Goal: Task Accomplishment & Management: Manage account settings

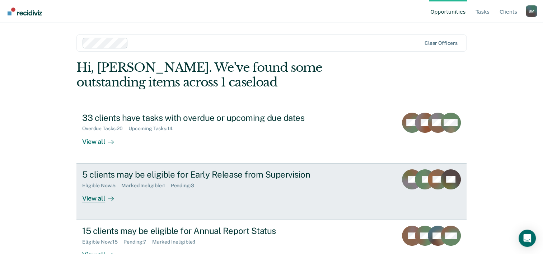
click at [93, 201] on div "View all" at bounding box center [102, 196] width 40 height 14
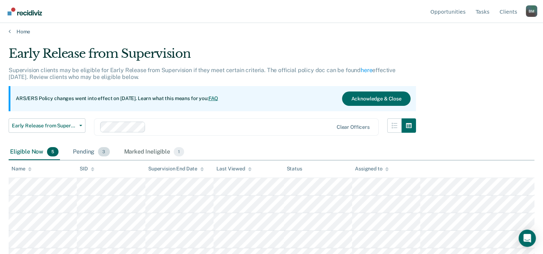
scroll to position [14, 0]
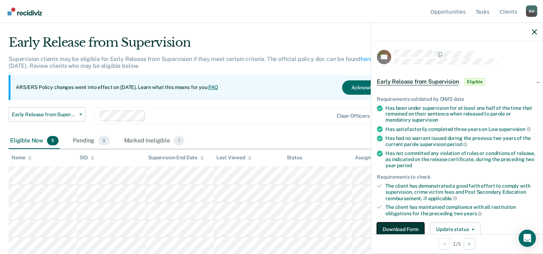
click at [404, 223] on button "Download Form" at bounding box center [400, 230] width 47 height 14
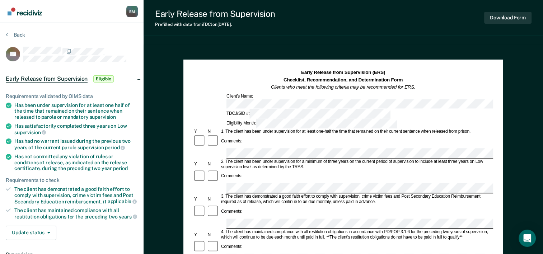
drag, startPoint x: 16, startPoint y: 105, endPoint x: 24, endPoint y: 104, distance: 8.3
click at [20, 104] on div "Has been under supervision for at least one half of the time that remained on t…" at bounding box center [76, 111] width 124 height 18
click at [23, 107] on div "Has been under supervision for at least one half of the time that remained on t…" at bounding box center [76, 111] width 124 height 18
click at [13, 104] on li "Has been under supervision for at least one half of the time that remained on t…" at bounding box center [72, 111] width 132 height 18
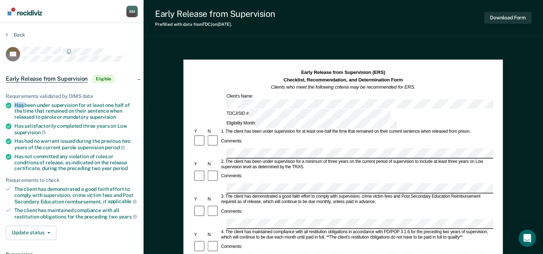
click at [13, 104] on li "Has been under supervision for at least one half of the time that remained on t…" at bounding box center [72, 111] width 132 height 18
click at [16, 103] on div "Has been under supervision for at least one half of the time that remained on t…" at bounding box center [76, 111] width 124 height 18
click at [45, 103] on div "Has been under supervision for at least one half of the time that remained on t…" at bounding box center [76, 111] width 124 height 18
drag, startPoint x: 45, startPoint y: 103, endPoint x: 33, endPoint y: 106, distance: 12.2
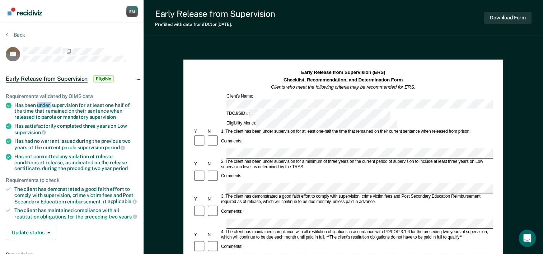
click at [50, 106] on div "Has been under supervision for at least one half of the time that remained on t…" at bounding box center [76, 111] width 124 height 18
drag, startPoint x: 15, startPoint y: 102, endPoint x: 108, endPoint y: 108, distance: 93.2
click at [108, 108] on div "Has been under supervision for at least one half of the time that remained on t…" at bounding box center [76, 111] width 124 height 18
copy div "Has been under supervision for at least one half of the time that remained on t…"
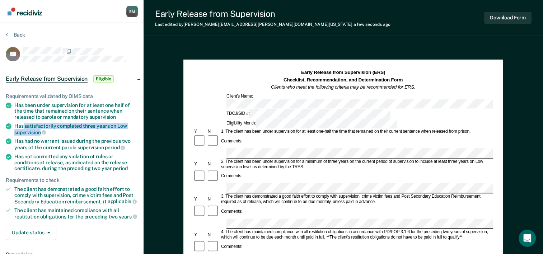
drag, startPoint x: 23, startPoint y: 125, endPoint x: 40, endPoint y: 133, distance: 18.5
click at [40, 133] on div "Has satisfactorily completed three years on Low supervision" at bounding box center [76, 129] width 124 height 12
click at [40, 133] on span "supervision" at bounding box center [30, 133] width 32 height 6
copy div "satisfactorily completed three years on Low supervision"
click at [15, 140] on div "Has had no warrant issued during the previous two years of the current parole s…" at bounding box center [76, 144] width 124 height 12
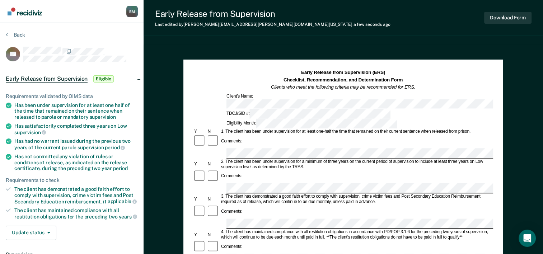
click at [15, 139] on div "Has had no warrant issued during the previous two years of the current parole s…" at bounding box center [76, 144] width 124 height 12
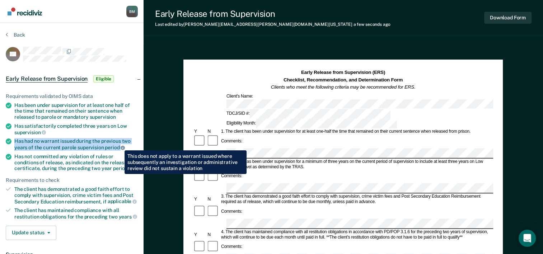
drag, startPoint x: 15, startPoint y: 139, endPoint x: 119, endPoint y: 145, distance: 104.7
click at [119, 145] on div "Has had no warrant issued during the previous two years of the current parole s…" at bounding box center [76, 144] width 124 height 12
click at [119, 145] on span "period" at bounding box center [115, 148] width 20 height 6
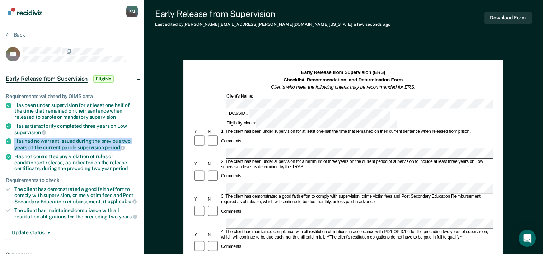
copy ul "Has had no warrant issued during the previous two years of the current parole s…"
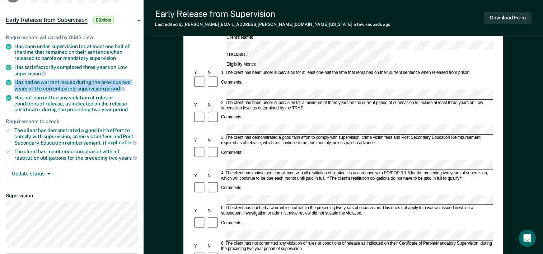
scroll to position [72, 0]
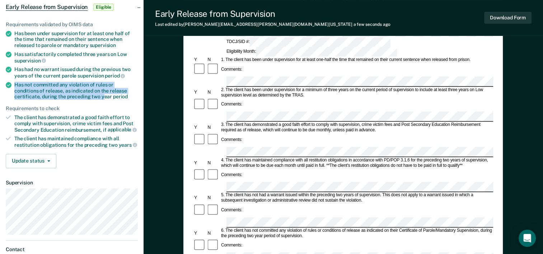
drag, startPoint x: 15, startPoint y: 81, endPoint x: 76, endPoint y: 92, distance: 62.4
click at [76, 92] on div "Has not committed any violation of rules or conditions of release, as indicated…" at bounding box center [76, 91] width 124 height 18
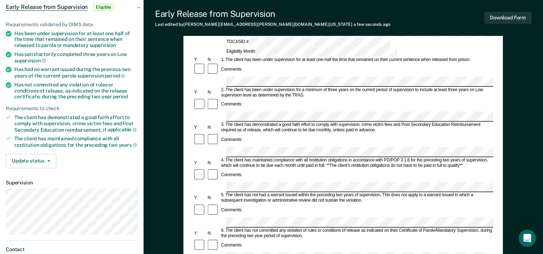
click at [47, 101] on ul "Requirements validated by OIMS data Has been under supervision for at least one…" at bounding box center [72, 85] width 132 height 127
drag, startPoint x: 47, startPoint y: 101, endPoint x: 17, endPoint y: 81, distance: 35.9
click at [17, 82] on div "Has not committed any violation of rules or conditions of release, as indicated…" at bounding box center [76, 91] width 124 height 18
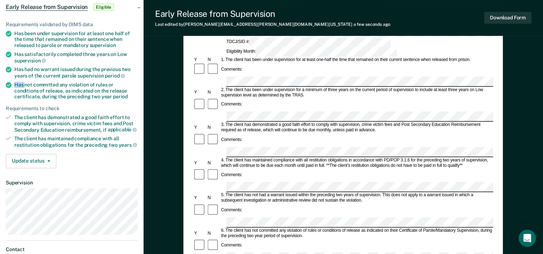
drag, startPoint x: 17, startPoint y: 81, endPoint x: 31, endPoint y: 86, distance: 14.8
click at [16, 82] on div "Has not committed any violation of rules or conditions of release, as indicated…" at bounding box center [76, 91] width 124 height 18
click at [20, 85] on div "Has not committed any violation of rules or conditions of release, as indicated…" at bounding box center [76, 91] width 124 height 18
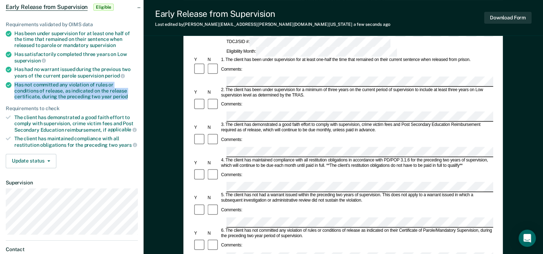
drag, startPoint x: 14, startPoint y: 81, endPoint x: 103, endPoint y: 94, distance: 90.1
click at [103, 94] on div "Has not committed any violation of rules or conditions of release, as indicated…" at bounding box center [76, 91] width 124 height 18
copy div "Has not committed any violation of rules or conditions of release, as indicated…"
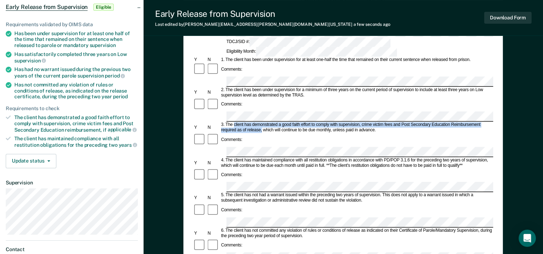
drag, startPoint x: 233, startPoint y: 88, endPoint x: 262, endPoint y: 94, distance: 29.0
click at [262, 122] on div "3. The client has demonstrated a good faith effort to comply with supervision, …" at bounding box center [356, 127] width 273 height 11
copy div "client has demonstrated a good faith effort to comply with supervision, crime v…"
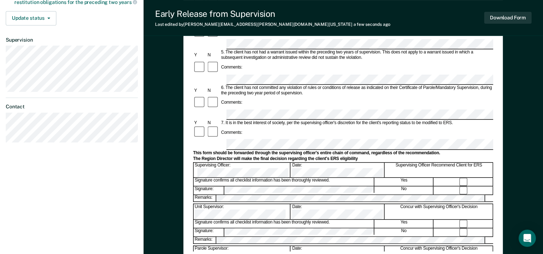
scroll to position [215, 0]
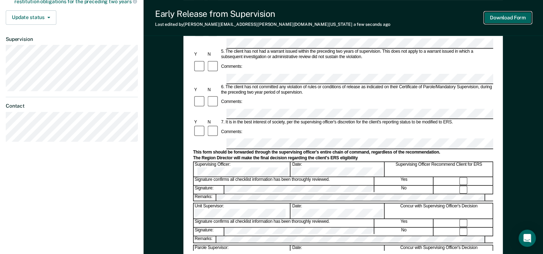
click at [514, 17] on button "Download Form" at bounding box center [507, 18] width 47 height 12
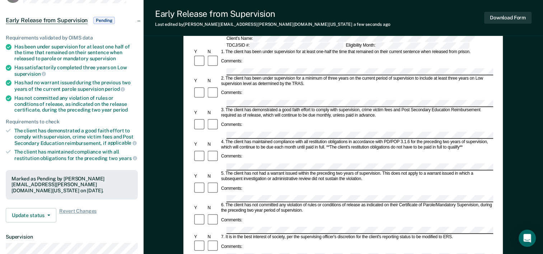
scroll to position [0, 0]
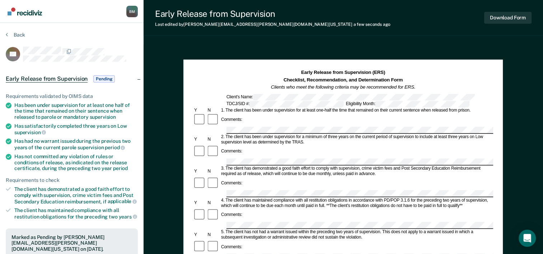
click at [374, 166] on div "3. The client has demonstrated a good faith effort to comply with supervision, …" at bounding box center [356, 171] width 273 height 11
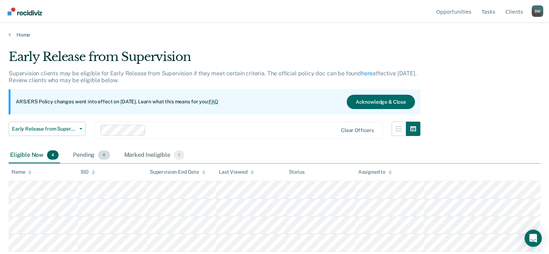
click at [96, 156] on div "Pending 4" at bounding box center [91, 156] width 40 height 16
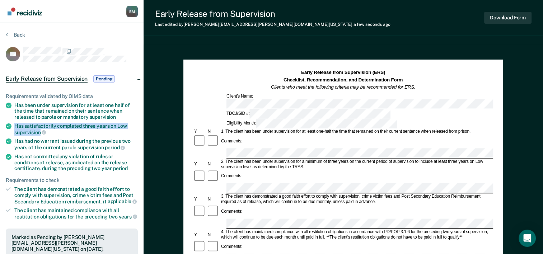
drag, startPoint x: 14, startPoint y: 126, endPoint x: 39, endPoint y: 132, distance: 25.4
click at [39, 132] on div "Has satisfactorily completed three years on Low supervision" at bounding box center [76, 129] width 124 height 12
copy div "Has satisfactorily completed three years on Low supervision"
click at [213, 184] on div at bounding box center [343, 189] width 300 height 10
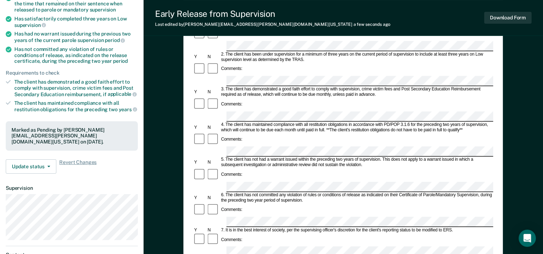
scroll to position [108, 0]
click at [244, 173] on form "Early Release from Supervision (ERS) Checklist, Recommendation, and Determinati…" at bounding box center [343, 222] width 300 height 520
click at [244, 233] on div "Comments:" at bounding box center [343, 240] width 300 height 14
click at [237, 237] on div "Comments:" at bounding box center [231, 239] width 23 height 5
click at [235, 237] on div "Comments:" at bounding box center [231, 239] width 23 height 5
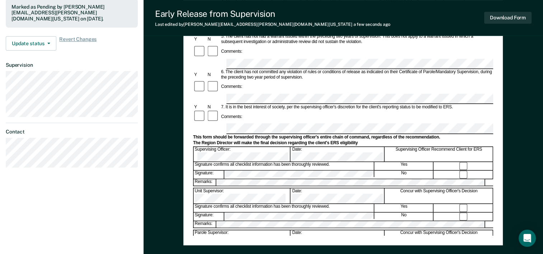
scroll to position [251, 0]
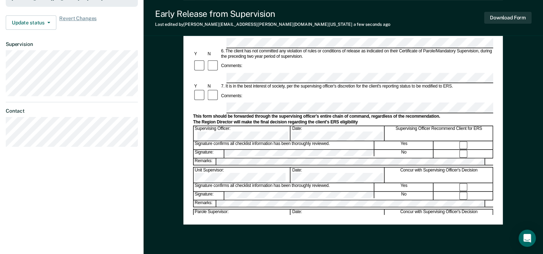
click at [264, 225] on div "Signature confirms all checklist information has been thoroughly reviewed." at bounding box center [284, 229] width 181 height 8
click at [248, 251] on div "Assistant Region Director:" at bounding box center [242, 258] width 97 height 15
click at [247, 251] on div "Assistant Region Director:" at bounding box center [242, 258] width 97 height 15
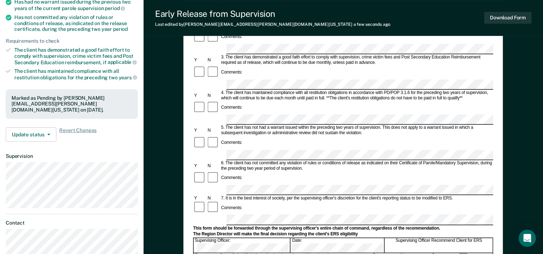
scroll to position [144, 0]
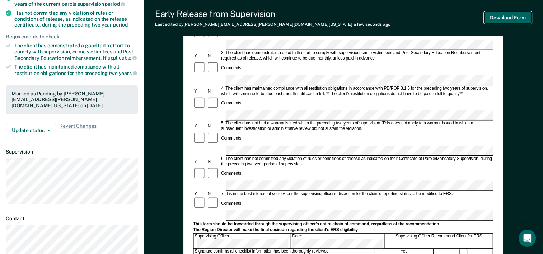
click at [525, 17] on button "Download Form" at bounding box center [507, 18] width 47 height 12
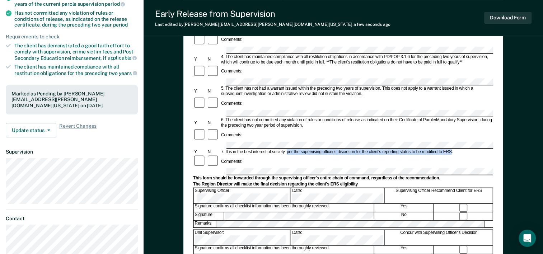
drag, startPoint x: 287, startPoint y: 127, endPoint x: 451, endPoint y: 127, distance: 163.8
click at [451, 149] on div "7. It is in the best interest of society, per the supervising officer's discret…" at bounding box center [356, 151] width 273 height 5
copy div "per the supervising officer's discretion for the client's reporting status to b…"
click at [251, 155] on div "Comments:" at bounding box center [343, 162] width 300 height 14
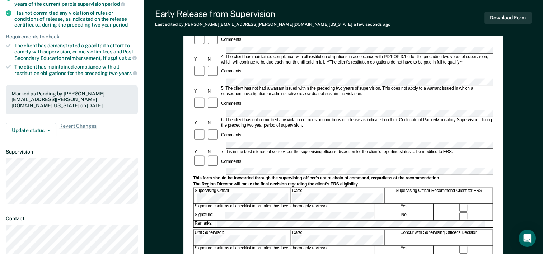
click at [251, 155] on div "Comments:" at bounding box center [343, 162] width 300 height 14
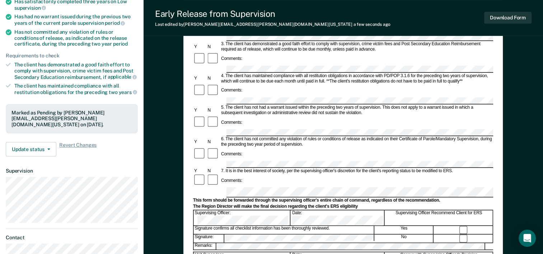
scroll to position [0, 0]
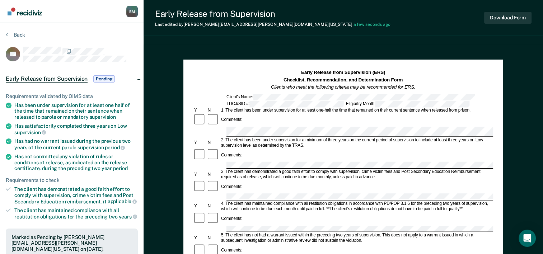
click at [470, 78] on div "Early Release from Supervision (ERS) Checklist, Recommendation, and Determinati…" at bounding box center [343, 80] width 300 height 22
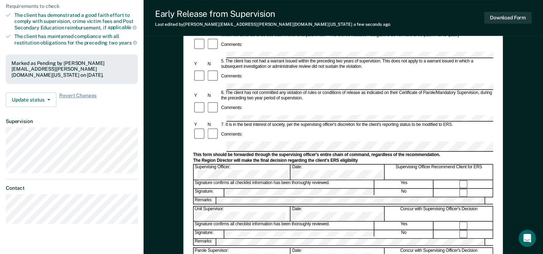
scroll to position [180, 0]
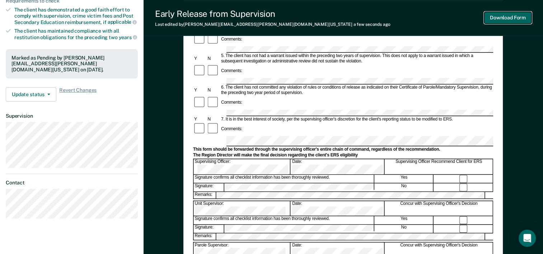
click at [517, 20] on button "Download Form" at bounding box center [507, 18] width 47 height 12
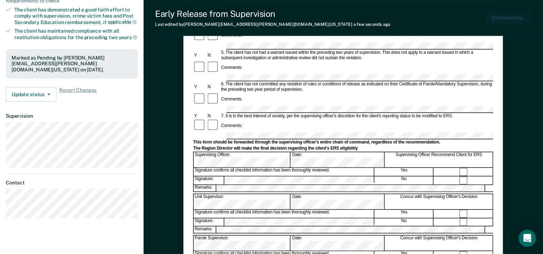
scroll to position [0, 0]
click at [47, 87] on button "Update status" at bounding box center [31, 94] width 51 height 14
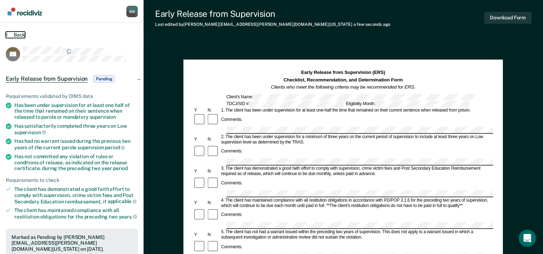
click at [14, 36] on button "Back" at bounding box center [15, 35] width 19 height 6
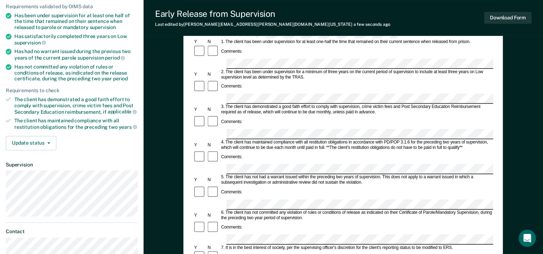
scroll to position [108, 0]
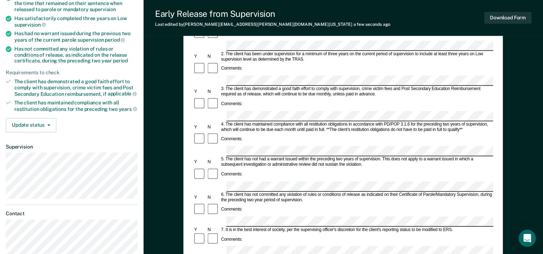
click at [294, 133] on form "Early Release from Supervision (ERS) Checklist, Recommendation, and Determinati…" at bounding box center [343, 222] width 300 height 520
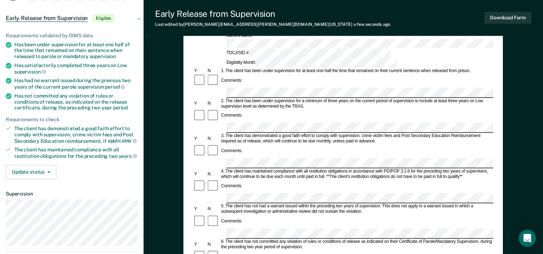
scroll to position [0, 0]
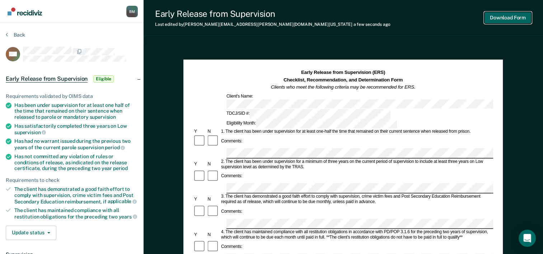
click at [501, 17] on button "Download Form" at bounding box center [507, 18] width 47 height 12
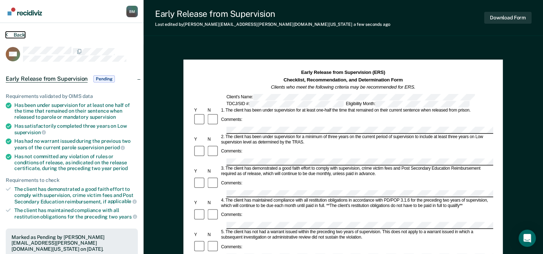
click at [15, 34] on button "Back" at bounding box center [15, 35] width 19 height 6
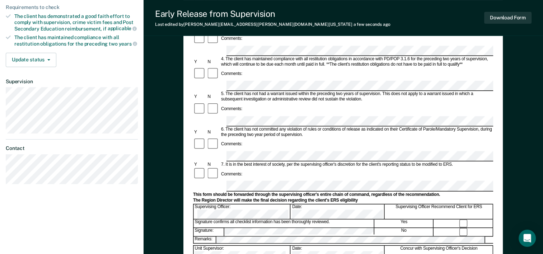
scroll to position [180, 0]
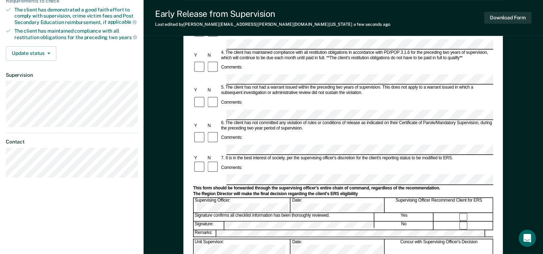
click at [250, 239] on div "Unit Supervisor: Date: Concur with Supervising Officer's Decision" at bounding box center [343, 246] width 300 height 15
click at [507, 15] on button "Download Form" at bounding box center [507, 18] width 47 height 12
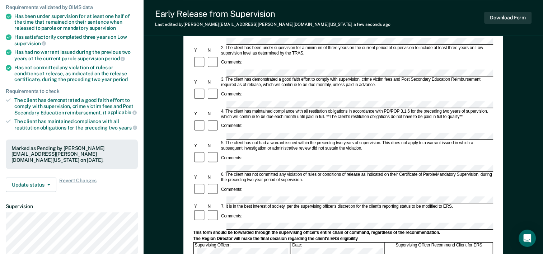
scroll to position [0, 0]
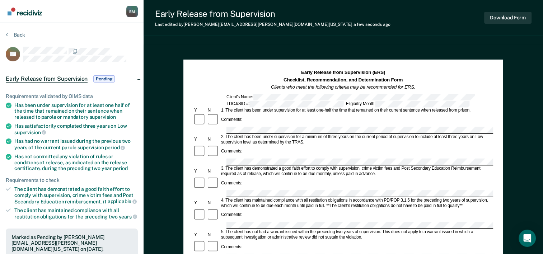
click at [13, 31] on section "Back BS Early Release from Supervision Pending Requirements validated by OIMS d…" at bounding box center [72, 218] width 144 height 390
click at [7, 33] on icon at bounding box center [7, 35] width 2 height 6
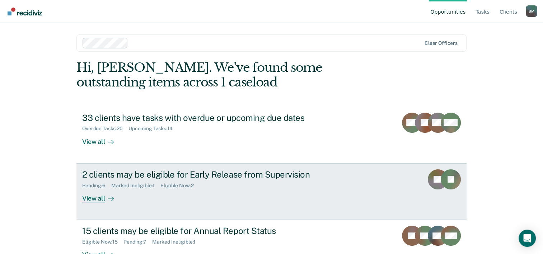
click at [147, 175] on div "2 clients may be eligible for Early Release from Supervision" at bounding box center [208, 175] width 252 height 10
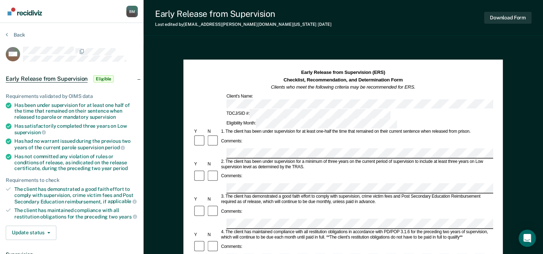
click at [260, 135] on div "Comments:" at bounding box center [343, 142] width 300 height 14
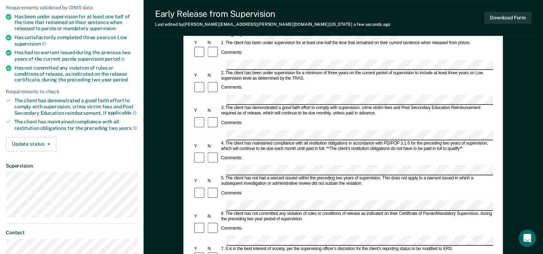
scroll to position [108, 0]
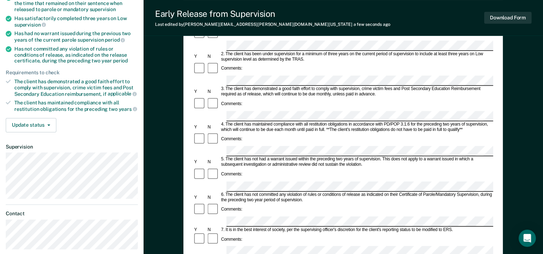
click at [250, 168] on div "Comments:" at bounding box center [343, 175] width 300 height 14
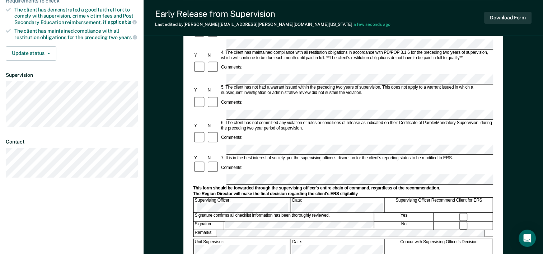
scroll to position [215, 0]
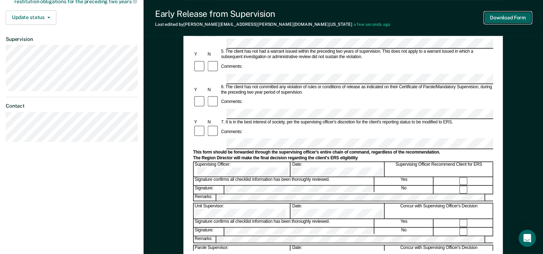
click at [510, 18] on button "Download Form" at bounding box center [507, 18] width 47 height 12
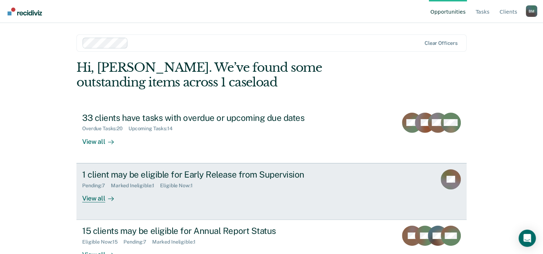
scroll to position [22, 0]
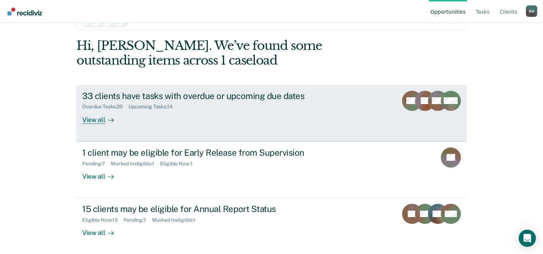
click at [255, 116] on div "33 clients have tasks with overdue or upcoming due dates Overdue Tasks : 20 Upc…" at bounding box center [216, 107] width 269 height 33
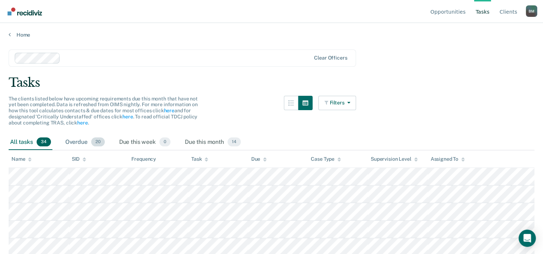
click at [88, 142] on div "Overdue 20" at bounding box center [85, 143] width 42 height 16
click at [219, 141] on div "Due this month 14" at bounding box center [213, 143] width 59 height 16
click at [14, 33] on link "Home" at bounding box center [272, 35] width 526 height 6
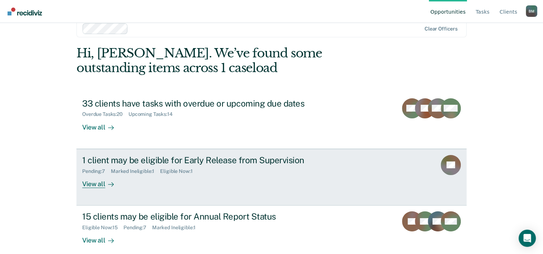
scroll to position [22, 0]
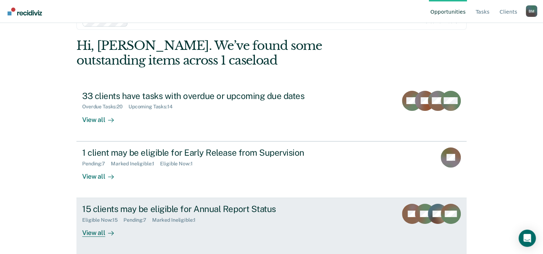
click at [93, 232] on div "View all" at bounding box center [102, 230] width 40 height 14
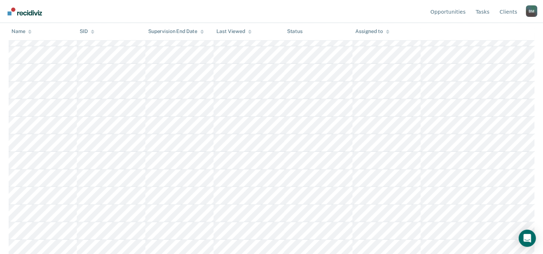
scroll to position [190, 0]
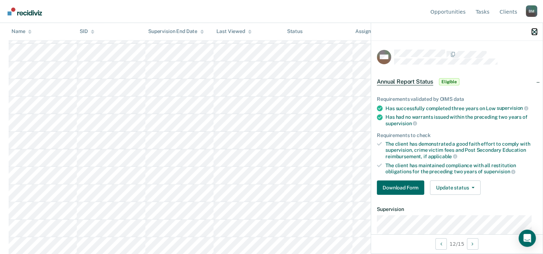
click at [532, 30] on icon "button" at bounding box center [534, 31] width 5 height 5
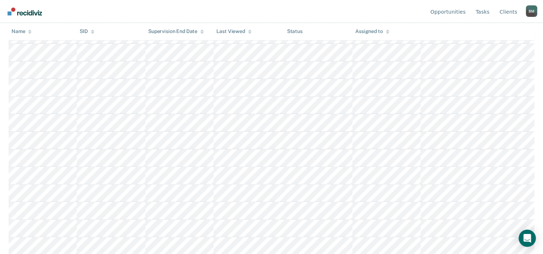
scroll to position [0, 0]
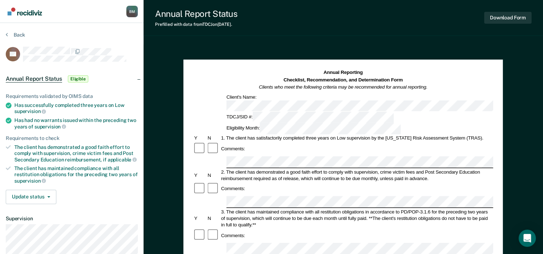
click at [33, 108] on span "supervision" at bounding box center [30, 111] width 32 height 6
click at [16, 105] on div "Has successfully completed three years on Low supervision" at bounding box center [76, 108] width 124 height 12
click at [14, 102] on li "Has successfully completed three years on Low supervision" at bounding box center [72, 108] width 132 height 12
click at [15, 102] on div "Has successfully completed three years on Low supervision" at bounding box center [76, 108] width 124 height 12
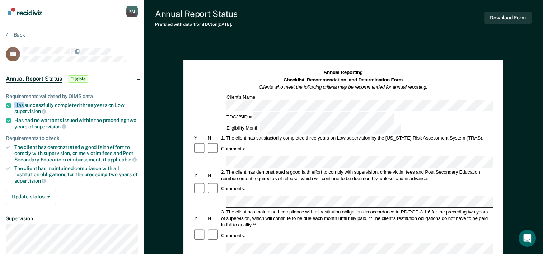
click at [15, 102] on div "Has successfully completed three years on Low supervision" at bounding box center [76, 108] width 124 height 12
drag, startPoint x: 14, startPoint y: 103, endPoint x: 41, endPoint y: 111, distance: 28.4
click at [41, 111] on li "Has successfully completed three years on Low supervision" at bounding box center [72, 108] width 132 height 12
copy div "Has successfully completed three years on Low supervision"
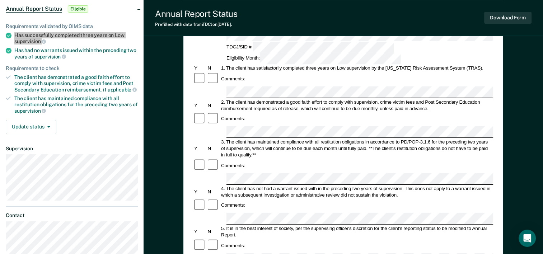
scroll to position [72, 0]
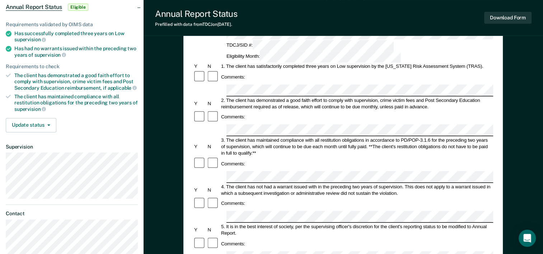
click at [27, 50] on div "Has had no warrants issued within the preceding two years of supervision" at bounding box center [76, 52] width 124 height 12
drag, startPoint x: 14, startPoint y: 46, endPoint x: 59, endPoint y: 50, distance: 44.7
click at [59, 50] on div "Has had no warrants issued within the preceding two years of supervision" at bounding box center [76, 52] width 124 height 12
copy div "Has had no warrants issued within the preceding two years of supervision"
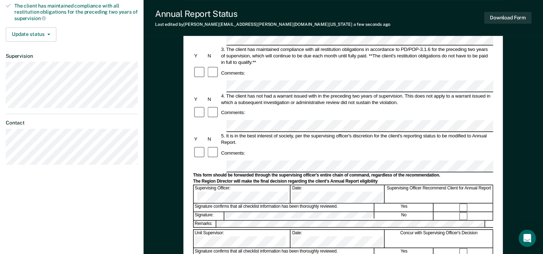
scroll to position [180, 0]
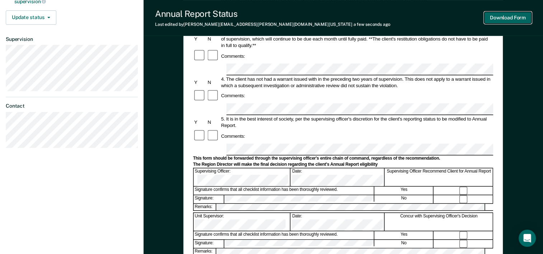
click at [514, 22] on button "Download Form" at bounding box center [507, 18] width 47 height 12
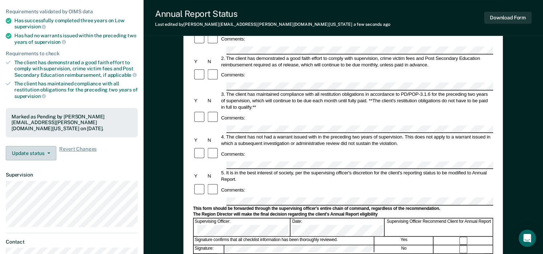
scroll to position [0, 0]
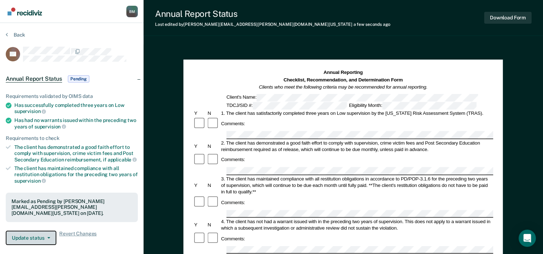
click at [47, 233] on button "Update status" at bounding box center [31, 238] width 51 height 14
click at [47, 233] on div "Update status Revert from Pending Mark Ineligible" at bounding box center [31, 238] width 51 height 14
click at [14, 33] on button "Back" at bounding box center [15, 35] width 19 height 6
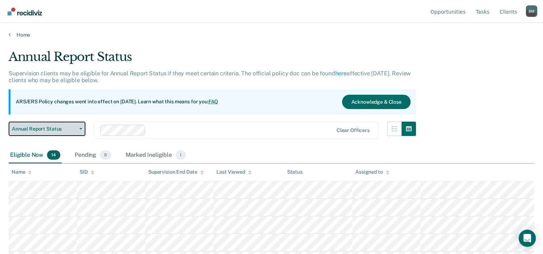
click at [76, 131] on span "Annual Report Status" at bounding box center [44, 129] width 65 height 6
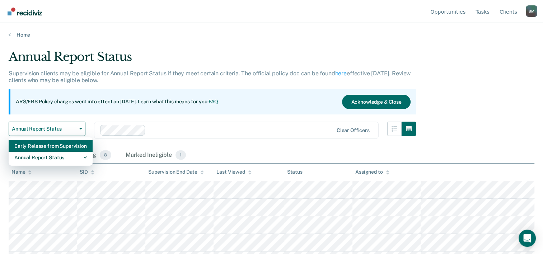
click at [71, 147] on div "Early Release from Supervision" at bounding box center [50, 145] width 73 height 11
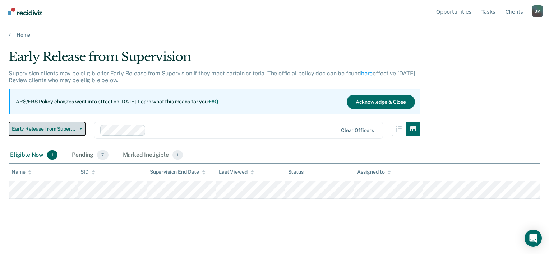
click at [80, 128] on icon "button" at bounding box center [80, 128] width 3 height 1
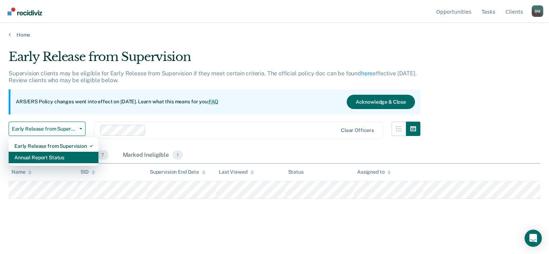
click at [60, 158] on div "Annual Report Status" at bounding box center [53, 157] width 78 height 11
click at [59, 158] on div "Eligible Now 1" at bounding box center [34, 156] width 50 height 16
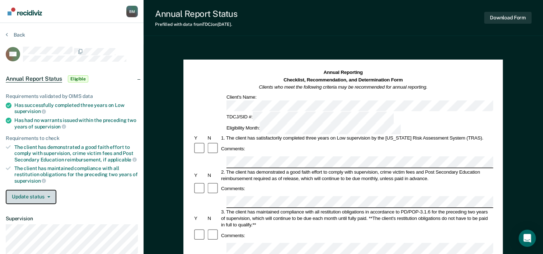
click at [43, 196] on button "Update status" at bounding box center [31, 197] width 51 height 14
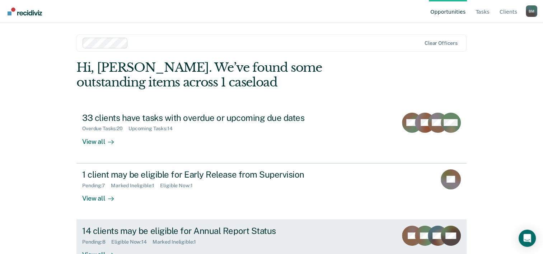
click at [171, 236] on div "Pending : 8 Eligible Now : 14 Marked Ineligible : 1" at bounding box center [208, 240] width 252 height 9
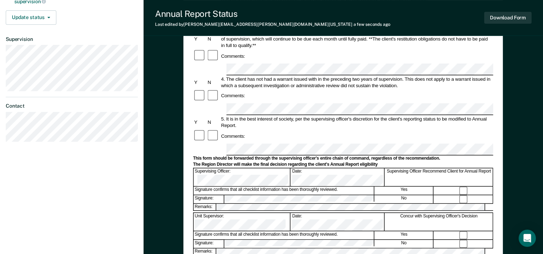
scroll to position [98, 0]
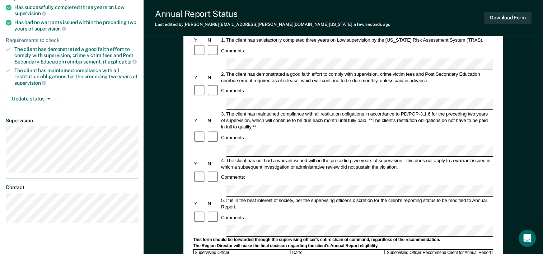
click at [205, 211] on div at bounding box center [199, 218] width 13 height 14
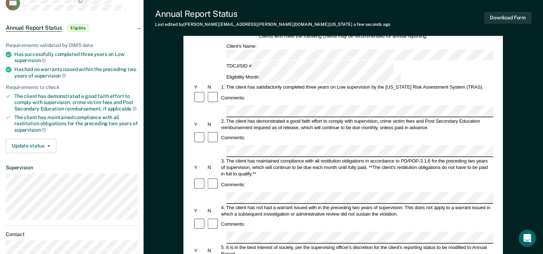
scroll to position [0, 0]
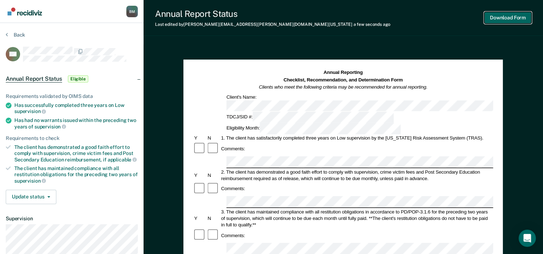
click at [510, 19] on button "Download Form" at bounding box center [507, 18] width 47 height 12
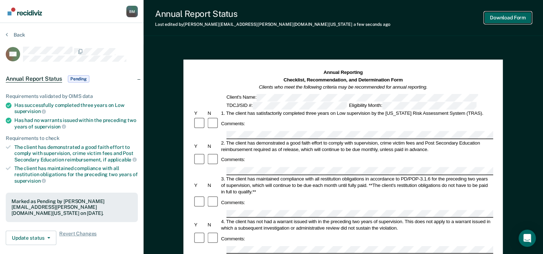
click at [510, 18] on button "Download Form" at bounding box center [507, 18] width 47 height 12
click at [23, 35] on button "Back" at bounding box center [15, 35] width 19 height 6
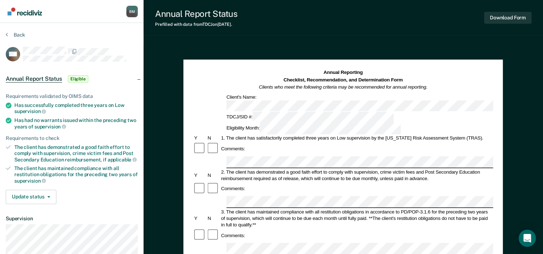
click at [335, 142] on div "Comments:" at bounding box center [343, 149] width 300 height 14
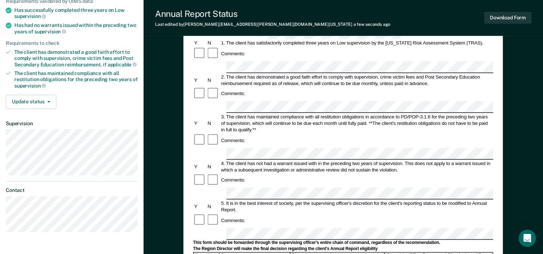
scroll to position [108, 0]
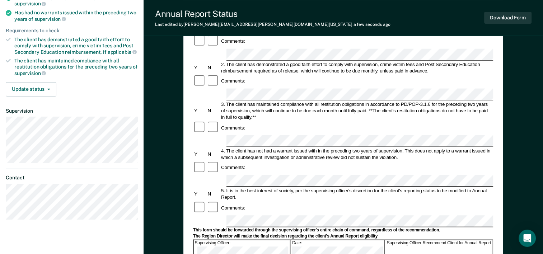
click at [257, 201] on div "Comments:" at bounding box center [343, 208] width 300 height 14
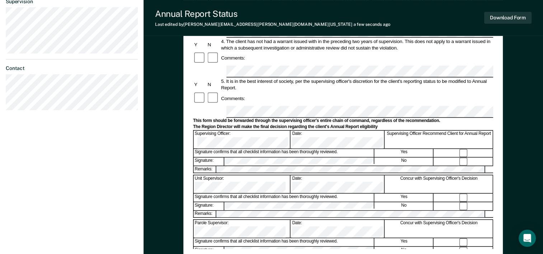
scroll to position [278, 0]
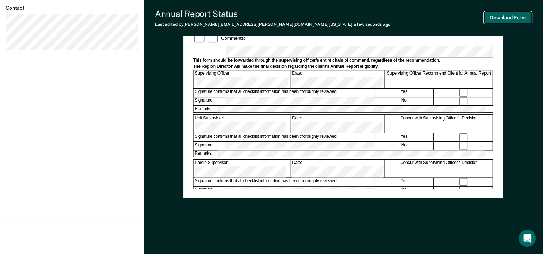
click at [513, 19] on button "Download Form" at bounding box center [507, 18] width 47 height 12
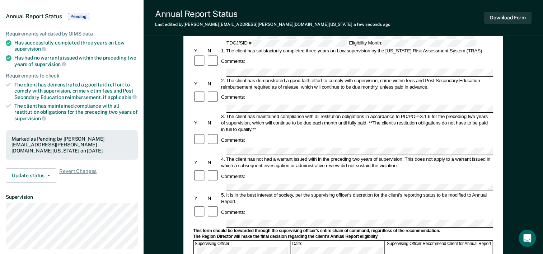
scroll to position [0, 0]
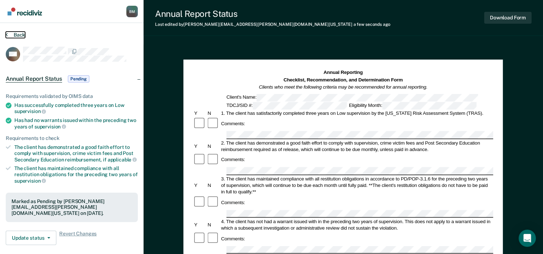
click at [14, 33] on button "Back" at bounding box center [15, 35] width 19 height 6
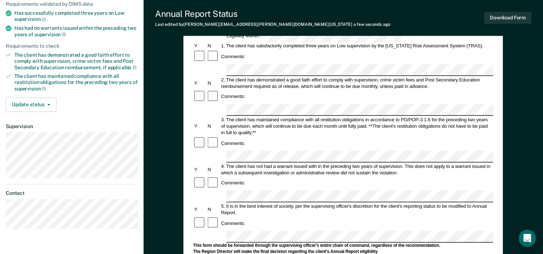
scroll to position [72, 0]
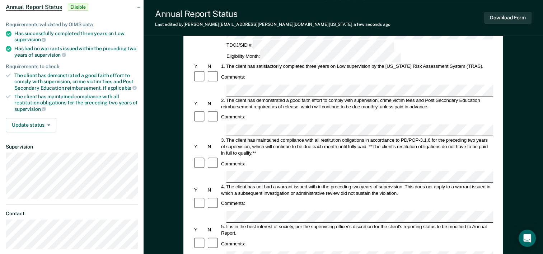
click at [250, 197] on div "Comments:" at bounding box center [343, 204] width 300 height 14
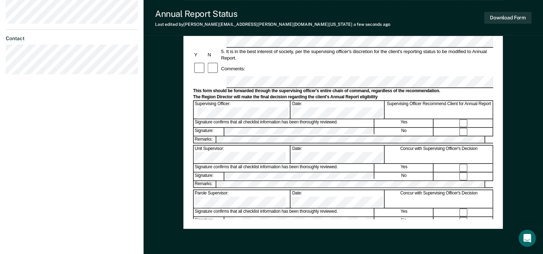
scroll to position [251, 0]
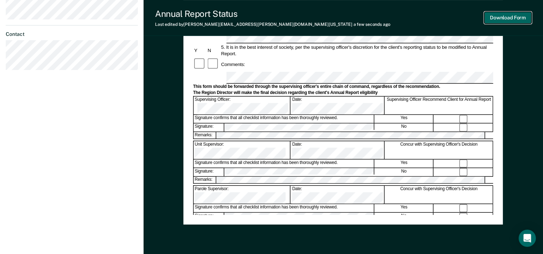
click at [512, 17] on button "Download Form" at bounding box center [507, 18] width 47 height 12
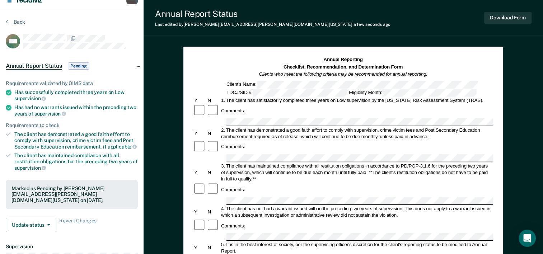
scroll to position [0, 0]
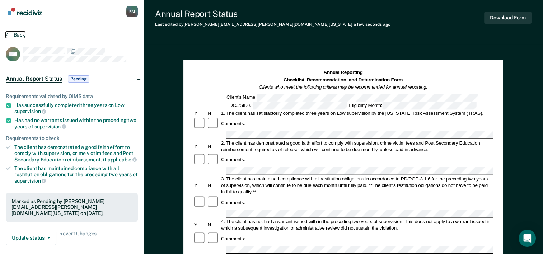
click at [15, 33] on button "Back" at bounding box center [15, 35] width 19 height 6
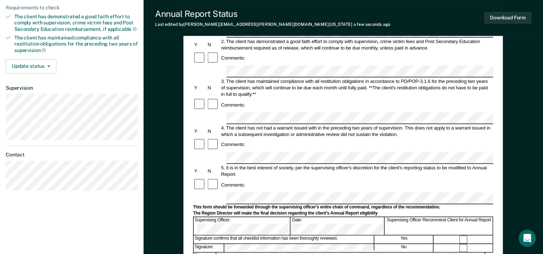
scroll to position [144, 0]
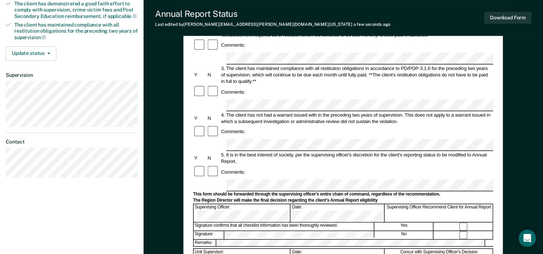
click at [238, 201] on form "Annual Reporting Checklist, Recommendation, and Determination Form Clients who …" at bounding box center [343, 179] width 300 height 506
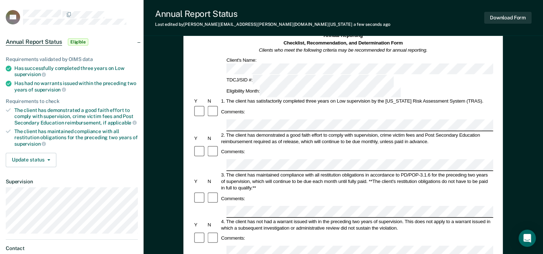
scroll to position [36, 0]
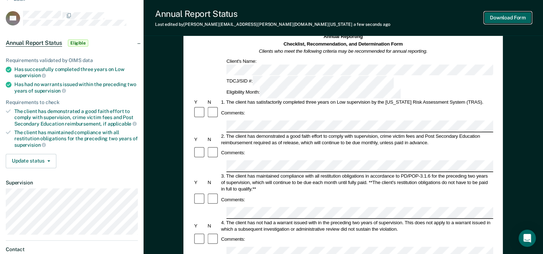
click at [503, 19] on button "Download Form" at bounding box center [507, 18] width 47 height 12
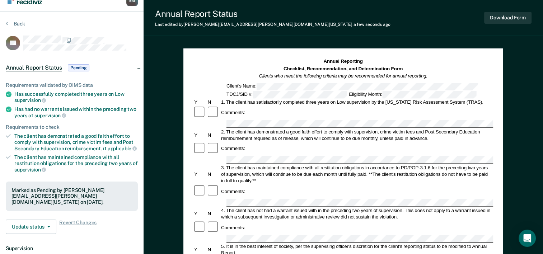
scroll to position [0, 0]
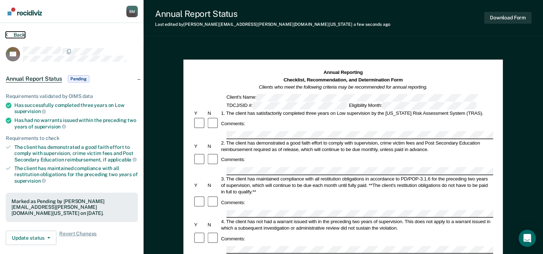
click at [18, 34] on button "Back" at bounding box center [15, 35] width 19 height 6
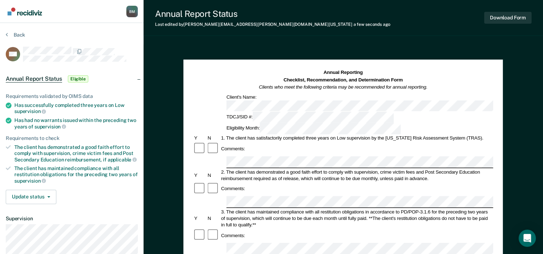
click at [239, 229] on div "Comments:" at bounding box center [343, 236] width 300 height 14
click at [6, 34] on icon at bounding box center [7, 35] width 2 height 6
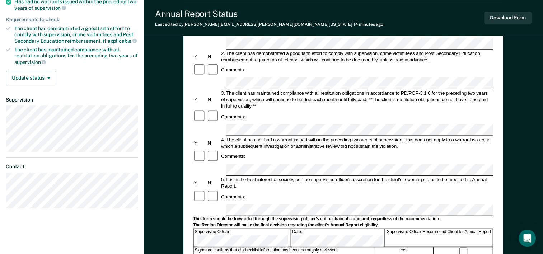
scroll to position [108, 0]
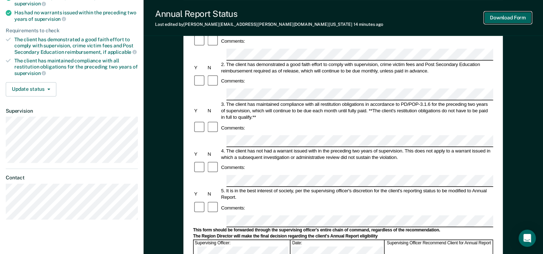
click at [506, 16] on button "Download Form" at bounding box center [507, 18] width 47 height 12
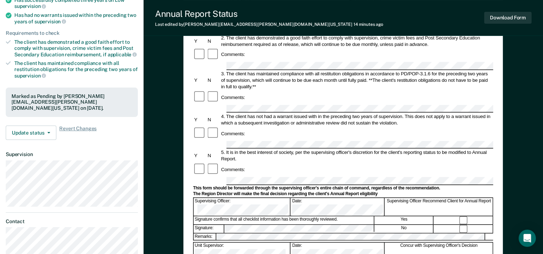
scroll to position [0, 0]
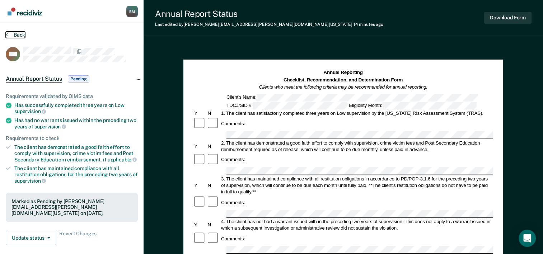
click at [12, 33] on button "Back" at bounding box center [15, 35] width 19 height 6
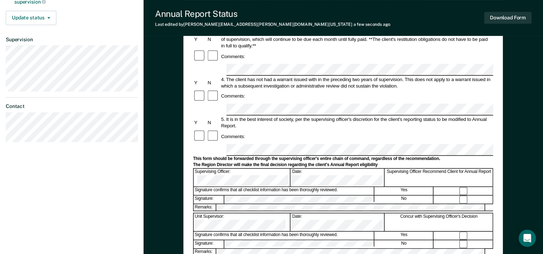
scroll to position [180, 0]
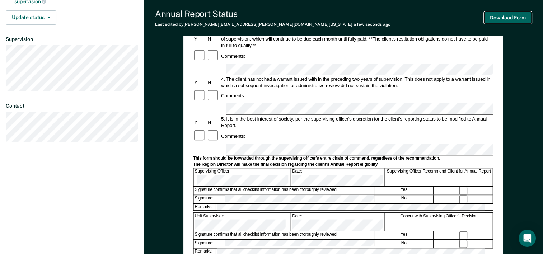
click at [509, 22] on button "Download Form" at bounding box center [507, 18] width 47 height 12
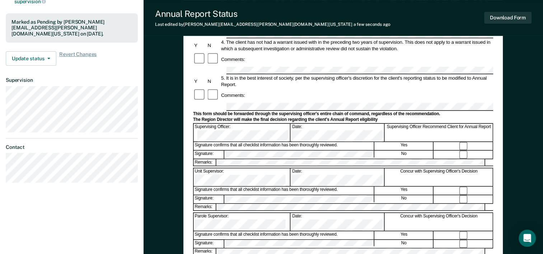
scroll to position [0, 0]
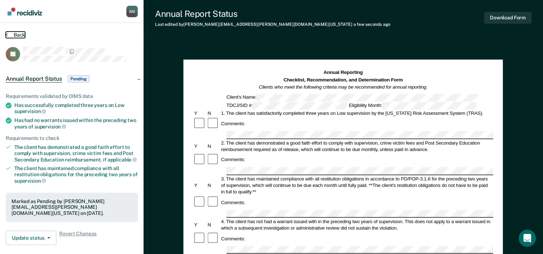
click at [9, 32] on button "Back" at bounding box center [15, 35] width 19 height 6
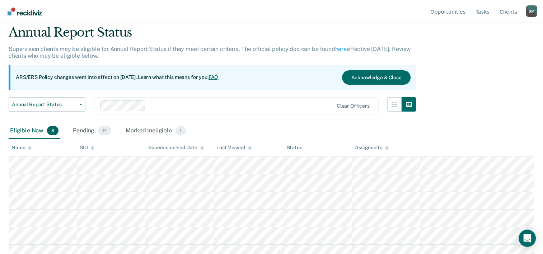
scroll to position [67, 0]
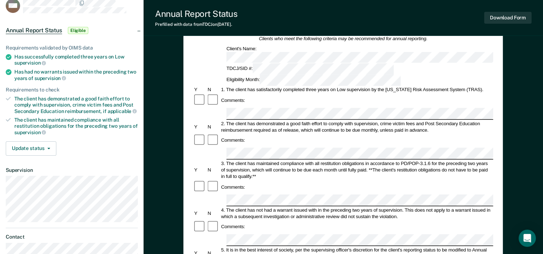
scroll to position [36, 0]
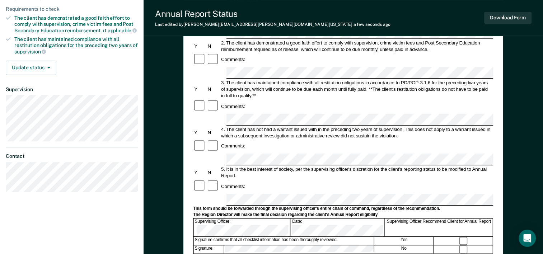
scroll to position [144, 0]
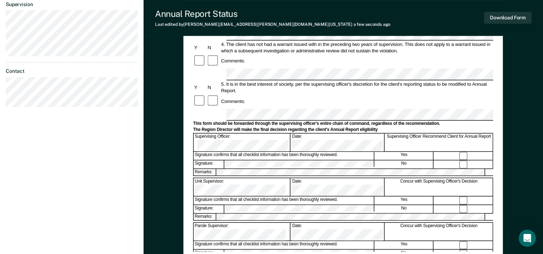
scroll to position [278, 0]
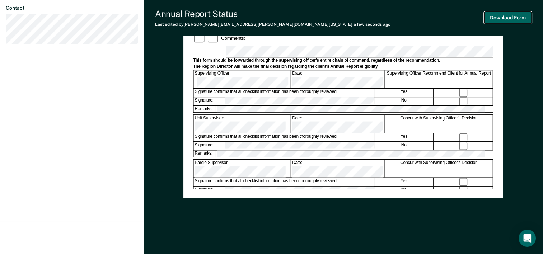
click at [514, 17] on button "Download Form" at bounding box center [507, 18] width 47 height 12
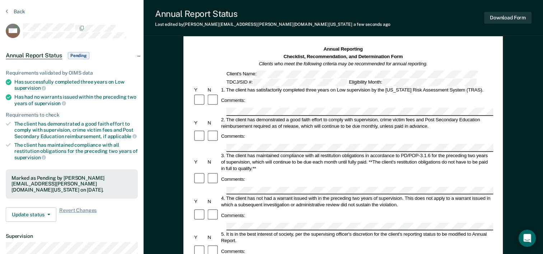
scroll to position [0, 0]
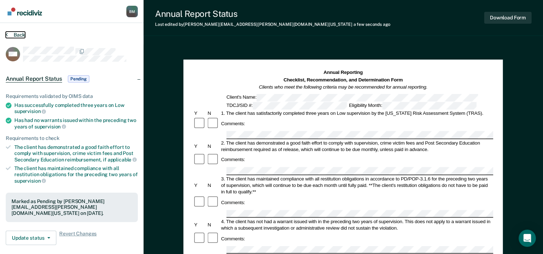
click at [10, 33] on button "Back" at bounding box center [15, 35] width 19 height 6
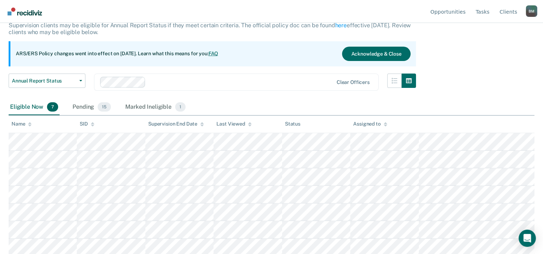
scroll to position [50, 0]
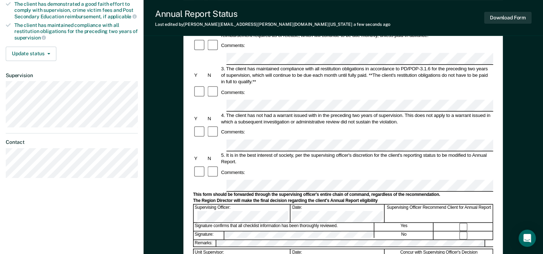
scroll to position [144, 0]
click at [244, 247] on div at bounding box center [343, 247] width 300 height 1
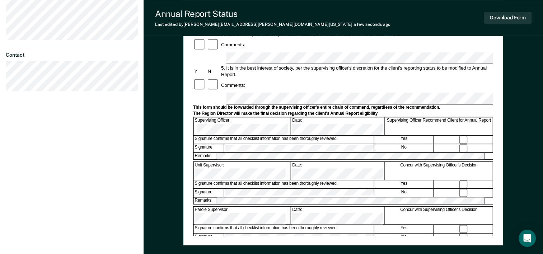
scroll to position [278, 0]
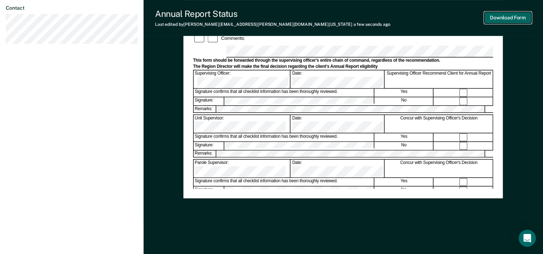
click at [506, 16] on button "Download Form" at bounding box center [507, 18] width 47 height 12
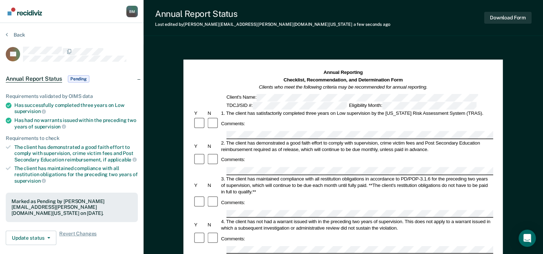
scroll to position [0, 0]
click at [20, 33] on button "Back" at bounding box center [15, 35] width 19 height 6
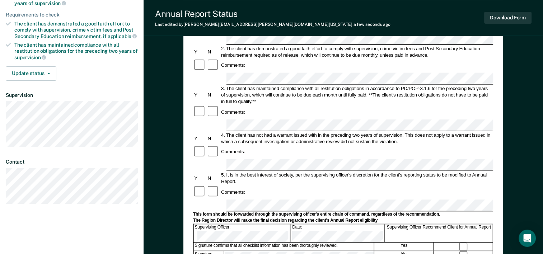
scroll to position [98, 0]
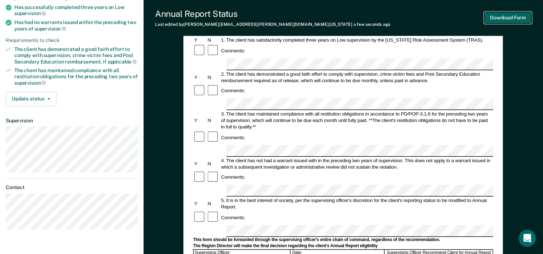
click at [521, 20] on button "Download Form" at bounding box center [507, 18] width 47 height 12
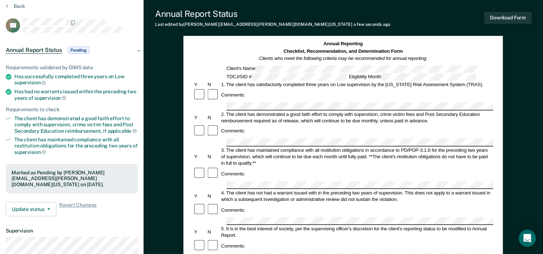
scroll to position [0, 0]
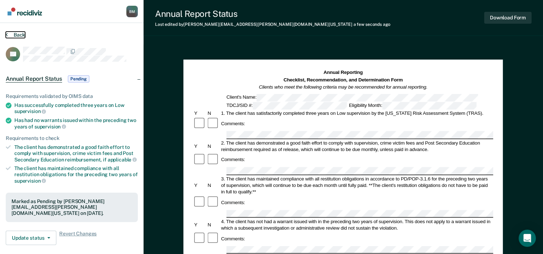
click at [16, 33] on button "Back" at bounding box center [15, 35] width 19 height 6
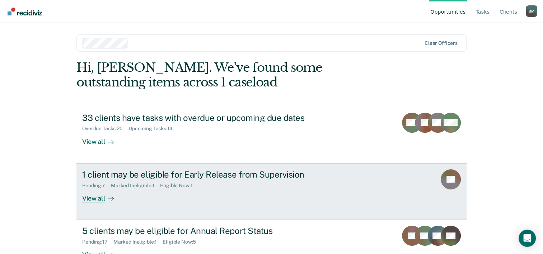
scroll to position [22, 0]
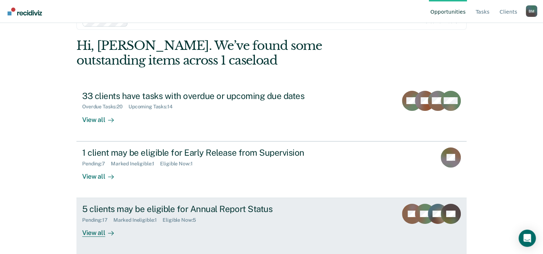
click at [207, 215] on div "Pending : 17 Marked Ineligible : 1 Eligible Now : 5" at bounding box center [208, 218] width 252 height 9
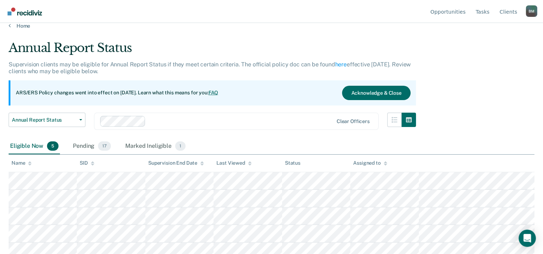
scroll to position [14, 0]
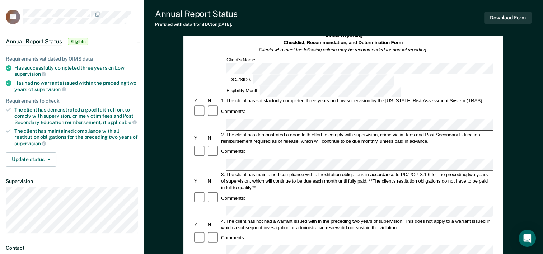
scroll to position [36, 0]
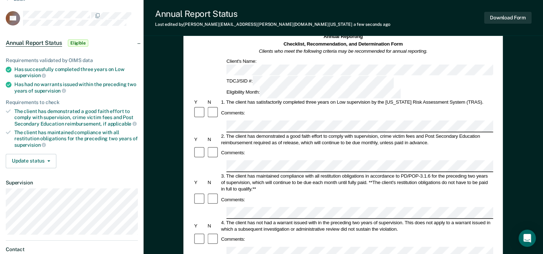
click at [241, 233] on div "Comments:" at bounding box center [343, 240] width 300 height 14
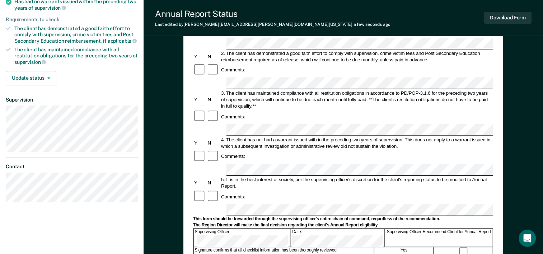
scroll to position [170, 0]
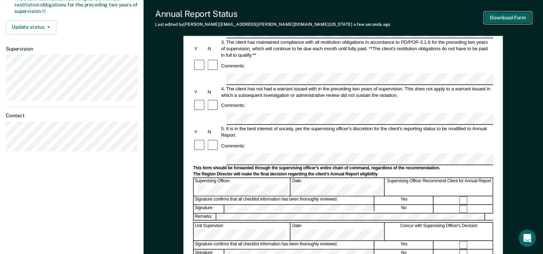
click at [525, 16] on button "Download Form" at bounding box center [507, 18] width 47 height 12
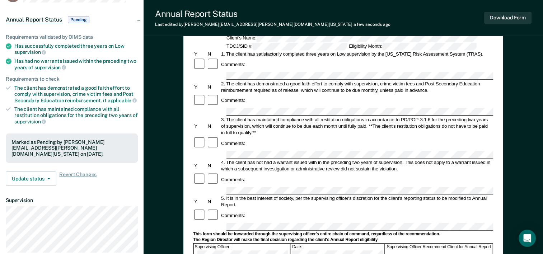
scroll to position [0, 0]
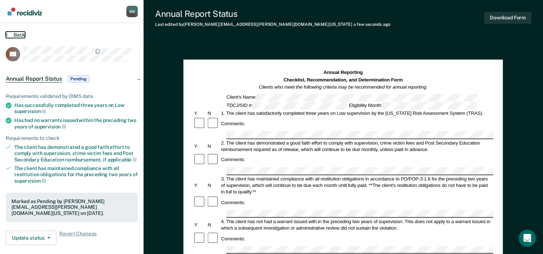
click at [17, 36] on button "Back" at bounding box center [15, 35] width 19 height 6
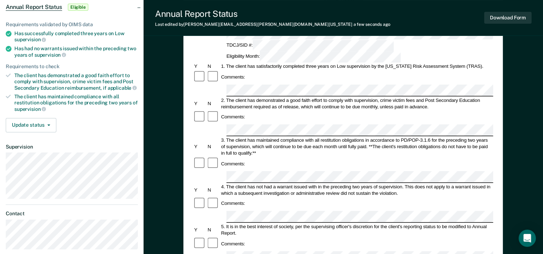
scroll to position [108, 0]
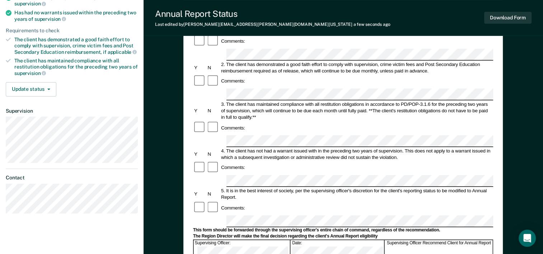
click at [364, 148] on div "4. The client has not had a warrant issued with in the preceding two years of s…" at bounding box center [356, 154] width 273 height 13
click at [210, 191] on div "N" at bounding box center [213, 194] width 13 height 6
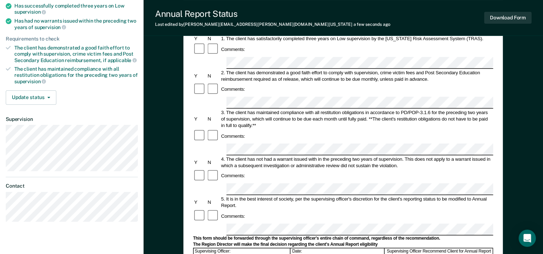
scroll to position [98, 0]
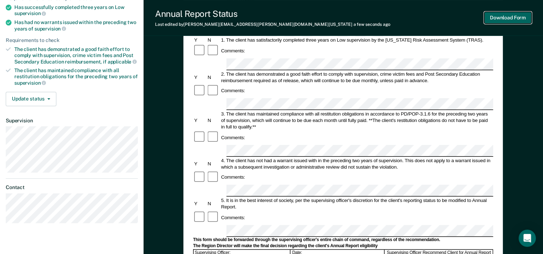
click at [505, 20] on button "Download Form" at bounding box center [507, 18] width 47 height 12
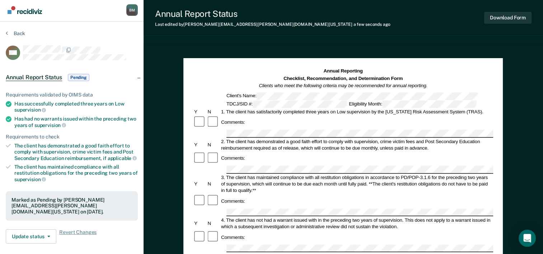
scroll to position [0, 0]
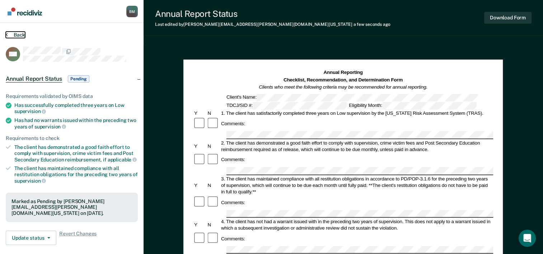
click at [22, 34] on button "Back" at bounding box center [15, 35] width 19 height 6
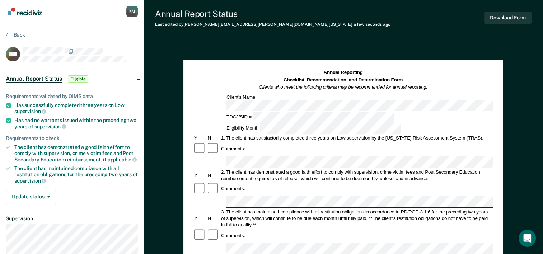
click at [215, 142] on div at bounding box center [213, 149] width 13 height 14
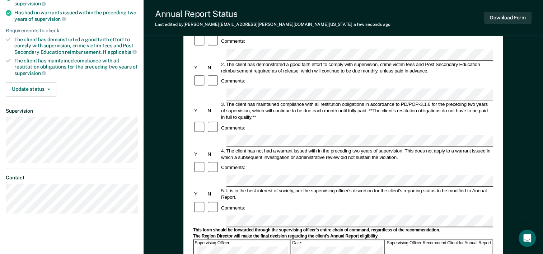
scroll to position [108, 0]
click at [243, 201] on div "Comments:" at bounding box center [343, 208] width 300 height 14
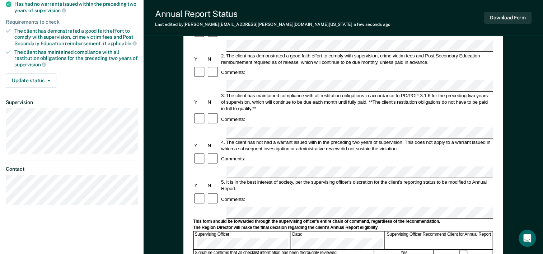
scroll to position [144, 0]
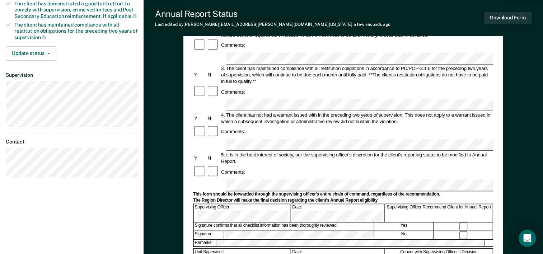
click at [255, 231] on div "Signature: No" at bounding box center [343, 235] width 300 height 9
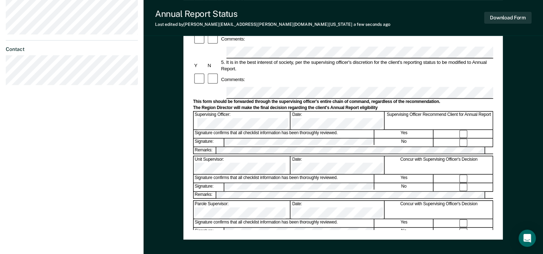
scroll to position [251, 0]
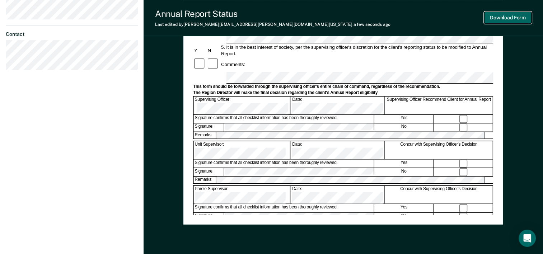
click at [507, 18] on button "Download Form" at bounding box center [507, 18] width 47 height 12
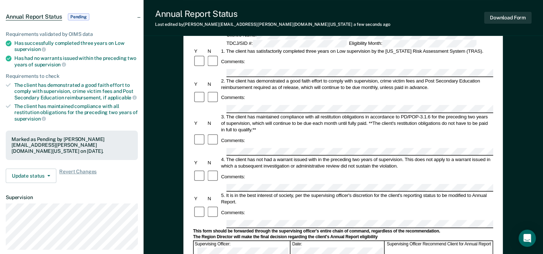
scroll to position [0, 0]
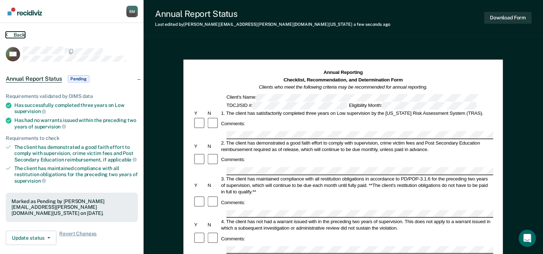
click at [21, 32] on button "Back" at bounding box center [15, 35] width 19 height 6
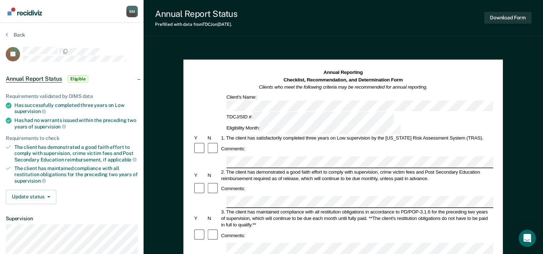
click at [259, 182] on div "Comments:" at bounding box center [343, 189] width 300 height 14
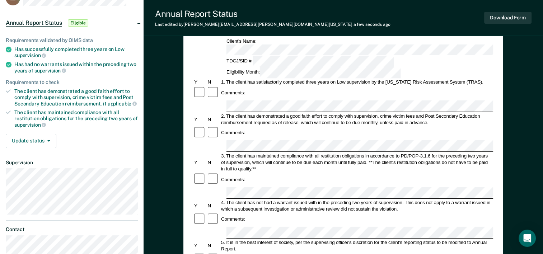
scroll to position [108, 0]
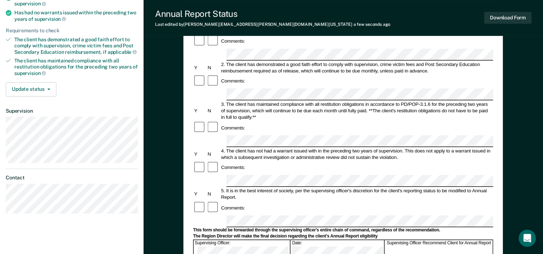
click at [238, 201] on div "Comments:" at bounding box center [343, 208] width 300 height 14
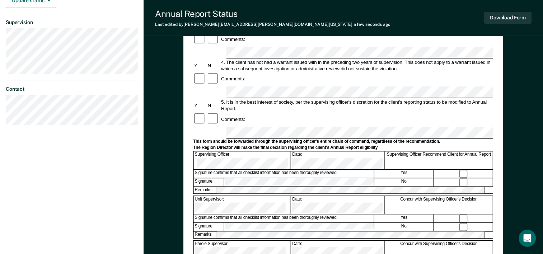
scroll to position [215, 0]
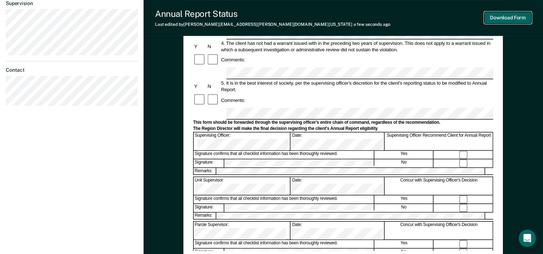
click at [511, 20] on button "Download Form" at bounding box center [507, 18] width 47 height 12
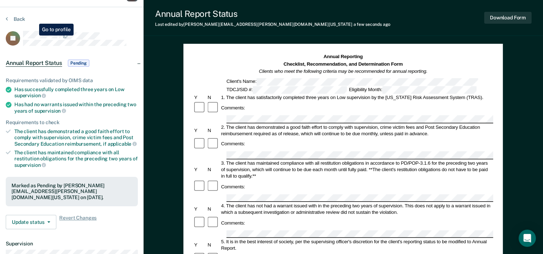
scroll to position [0, 0]
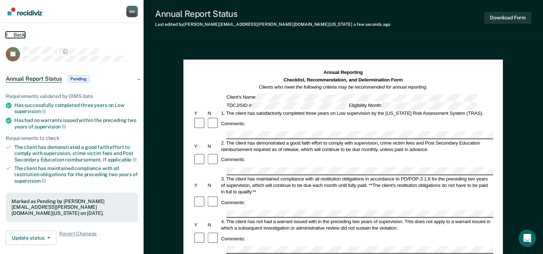
click at [19, 34] on button "Back" at bounding box center [15, 35] width 19 height 6
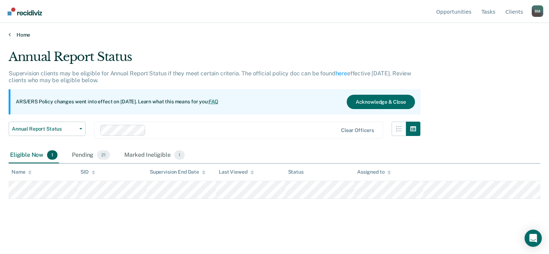
click at [18, 36] on link "Home" at bounding box center [275, 35] width 532 height 6
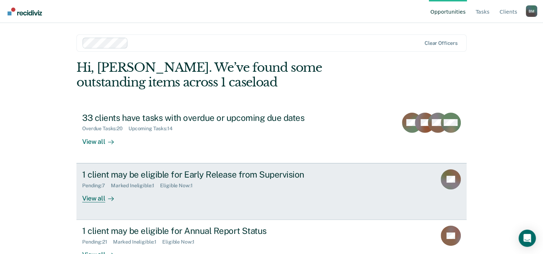
scroll to position [22, 0]
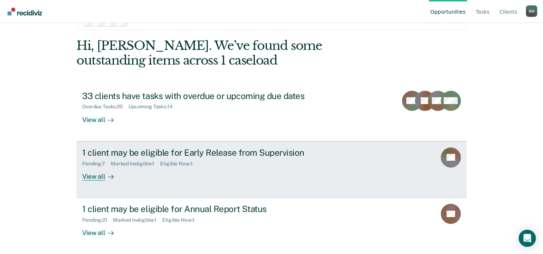
click at [327, 176] on div "1 client may be eligible for Early Release from Supervision Pending : 7 Marked …" at bounding box center [216, 164] width 269 height 33
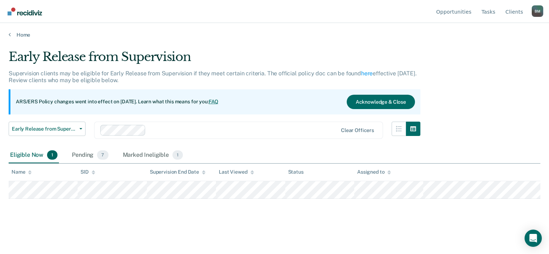
click at [18, 31] on div "Home" at bounding box center [274, 30] width 549 height 15
click at [18, 33] on link "Home" at bounding box center [275, 35] width 532 height 6
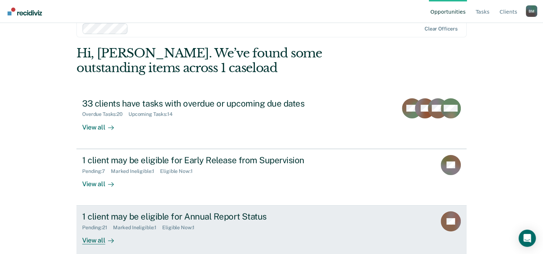
scroll to position [22, 0]
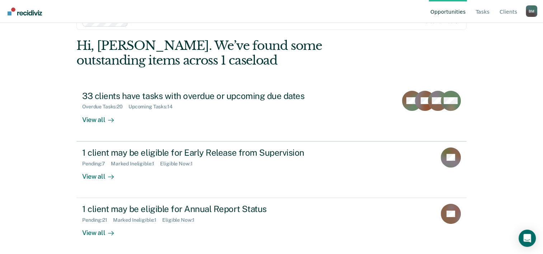
click at [530, 10] on div "B M" at bounding box center [531, 10] width 11 height 11
click at [487, 57] on link "Log Out" at bounding box center [503, 57] width 46 height 6
